Goal: Information Seeking & Learning: Compare options

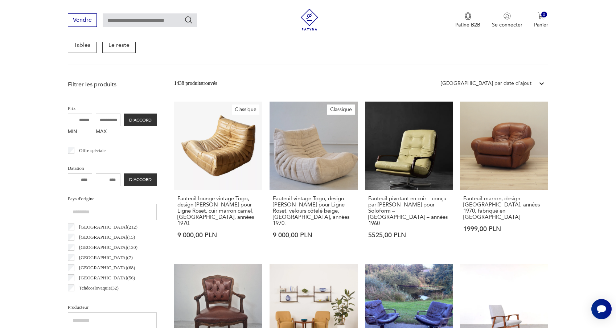
scroll to position [225, 0]
drag, startPoint x: 116, startPoint y: 179, endPoint x: 95, endPoint y: 178, distance: 20.7
click at [96, 178] on input "number" at bounding box center [108, 179] width 25 height 13
click at [110, 177] on input "number" at bounding box center [108, 179] width 25 height 13
drag, startPoint x: 104, startPoint y: 178, endPoint x: 124, endPoint y: 178, distance: 20.3
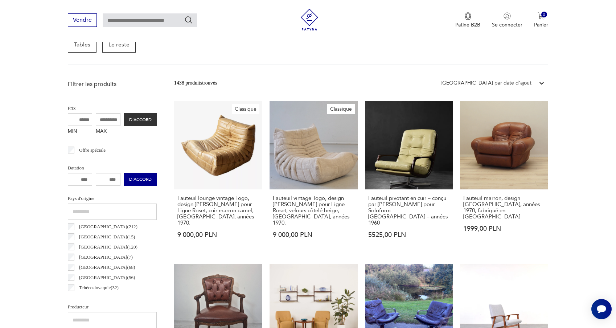
click at [124, 178] on div "D'ACCORD" at bounding box center [112, 179] width 89 height 13
type input "****"
click at [84, 175] on input "number" at bounding box center [80, 179] width 25 height 13
type input "****"
click at [135, 180] on font "D'ACCORD" at bounding box center [140, 179] width 22 height 6
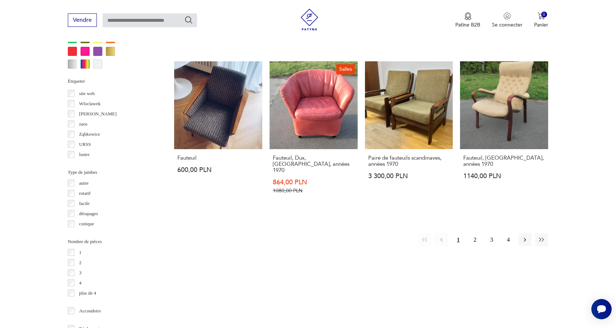
scroll to position [746, 0]
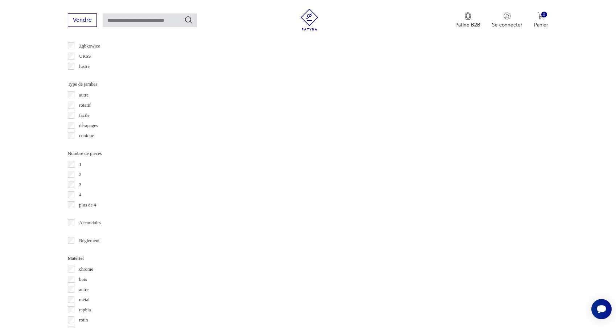
scroll to position [806, 0]
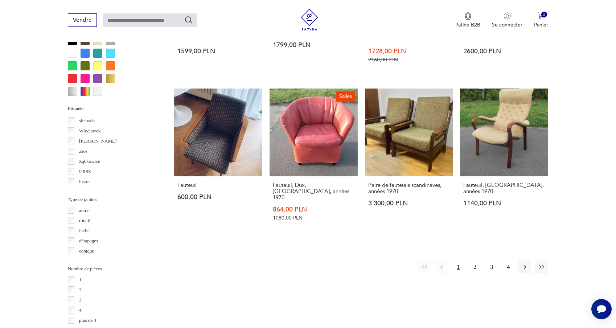
scroll to position [718, 0]
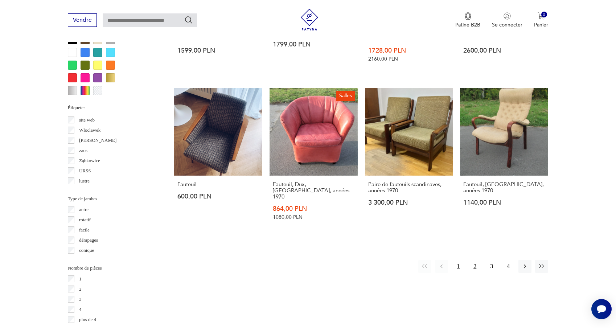
click at [475, 263] on font "2" at bounding box center [474, 266] width 3 height 6
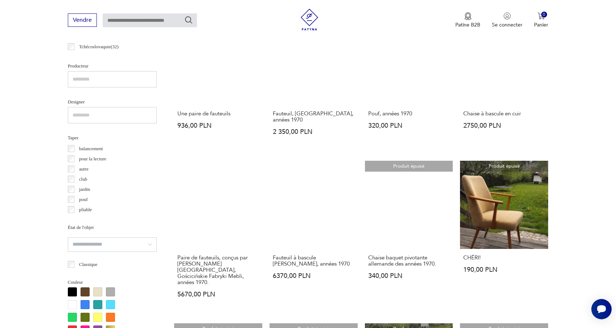
scroll to position [475, 0]
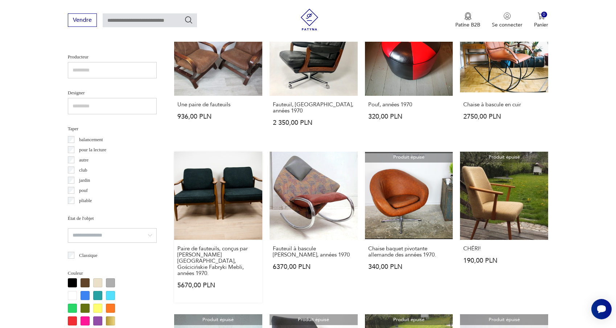
click at [201, 212] on link "Paire de fauteuils, conçus par [PERSON_NAME][GEOGRAPHIC_DATA], Gościcińskie Fab…" at bounding box center [218, 227] width 88 height 151
